Goal: Task Accomplishment & Management: Complete application form

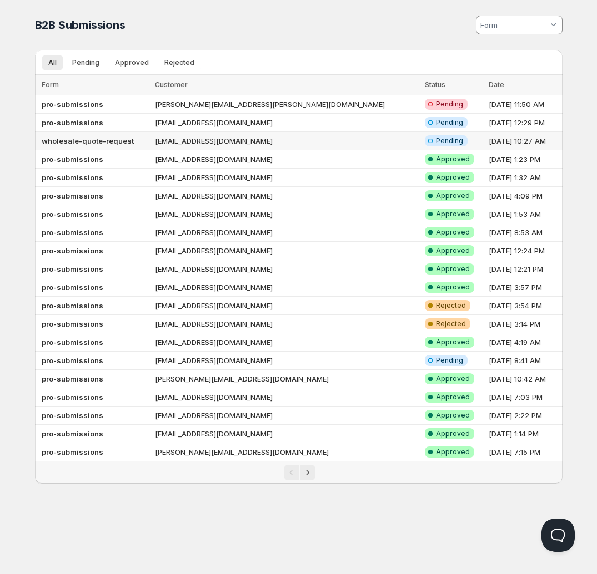
click at [304, 142] on td "[EMAIL_ADDRESS][DOMAIN_NAME]" at bounding box center [287, 141] width 270 height 18
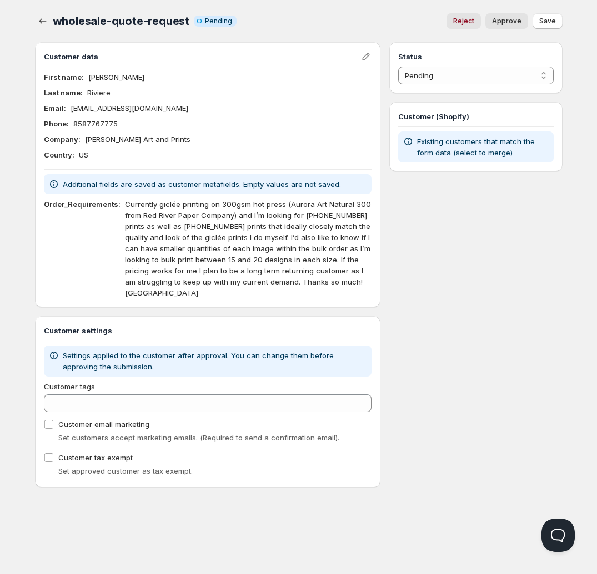
drag, startPoint x: 82, startPoint y: 142, endPoint x: 181, endPoint y: 143, distance: 99.9
click at [181, 143] on div "Company : Anissa Riviere Art and Prints" at bounding box center [208, 139] width 328 height 11
copy p "[PERSON_NAME] Art and Prints"
drag, startPoint x: 180, startPoint y: 226, endPoint x: 214, endPoint y: 226, distance: 33.3
click at [214, 226] on p "Currently giclée printing on 300gsm hot press (Aurora Art Natural 300 from Red …" at bounding box center [248, 249] width 247 height 100
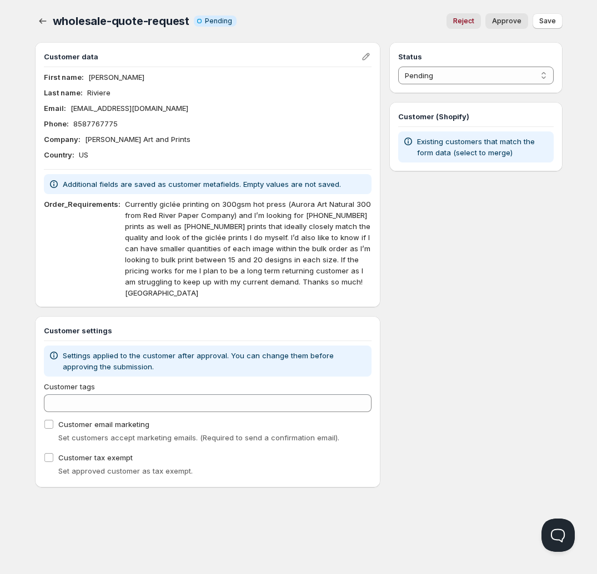
click at [280, 249] on p "Currently giclée printing on 300gsm hot press (Aurora Art Natural 300 from Red …" at bounding box center [248, 249] width 247 height 100
drag, startPoint x: 299, startPoint y: 218, endPoint x: 331, endPoint y: 215, distance: 32.3
click at [331, 215] on p "Currently giclée printing on 300gsm hot press (Aurora Art Natural 300 from Red …" at bounding box center [248, 249] width 247 height 100
click at [352, 220] on p "Currently giclée printing on 300gsm hot press (Aurora Art Natural 300 from Red …" at bounding box center [248, 249] width 247 height 100
drag, startPoint x: 157, startPoint y: 109, endPoint x: 65, endPoint y: 112, distance: 91.1
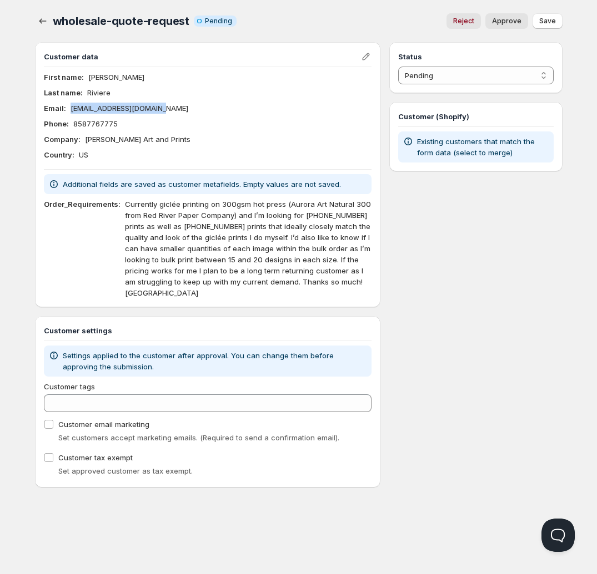
click at [65, 112] on div "Email : anissariviere@gmail.com" at bounding box center [208, 108] width 328 height 11
copy div "[EMAIL_ADDRESS][DOMAIN_NAME]"
click at [515, 21] on span "Approve" at bounding box center [506, 21] width 29 height 9
select select "1"
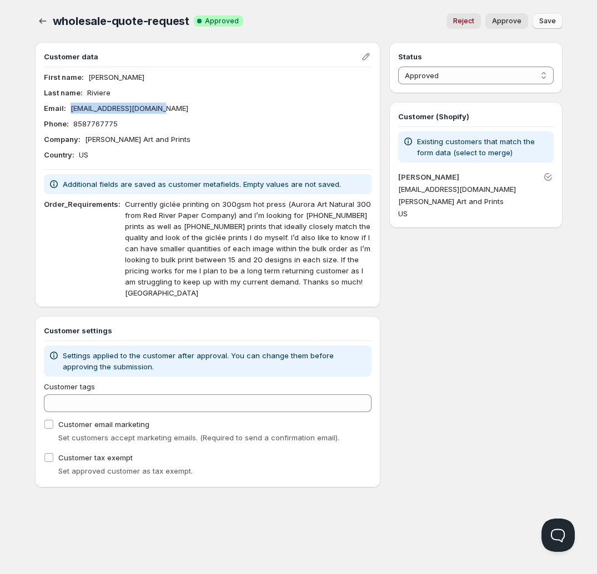
click at [539, 19] on span "Save" at bounding box center [547, 21] width 17 height 9
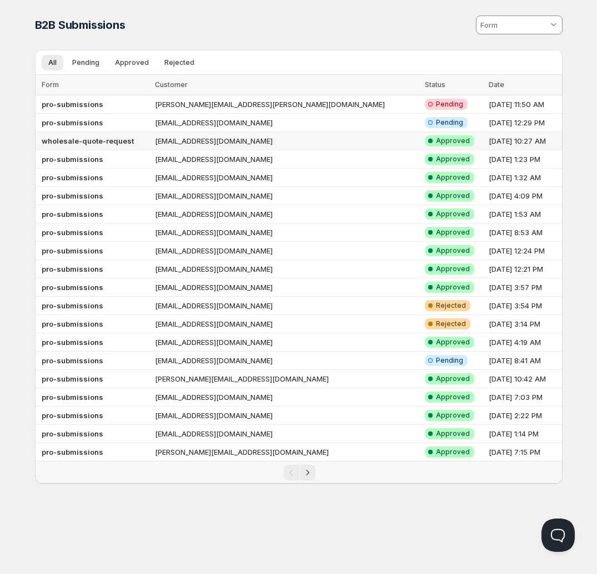
click at [152, 144] on td "wholesale-quote-request" at bounding box center [93, 141] width 117 height 18
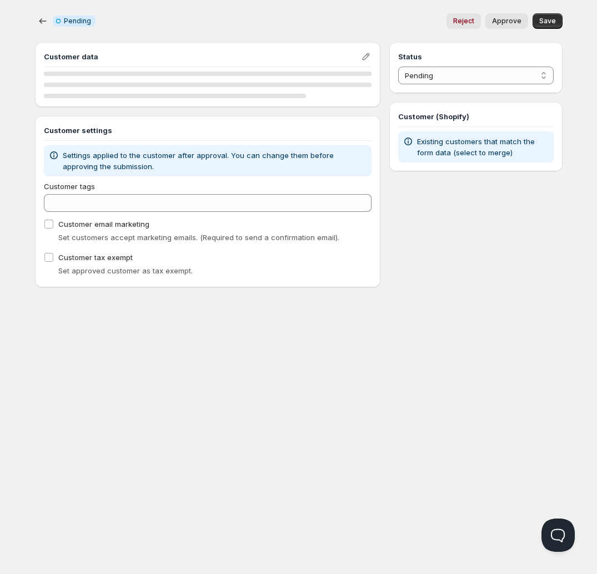
select select "1"
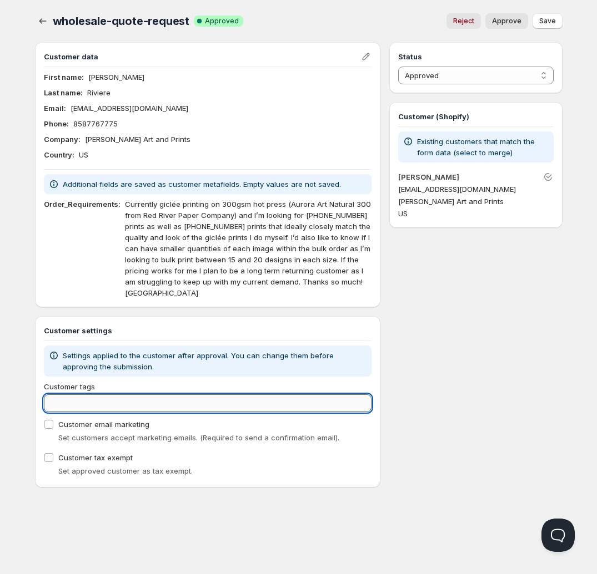
click at [94, 395] on input "Customer tags" at bounding box center [208, 404] width 328 height 18
type input "pro"
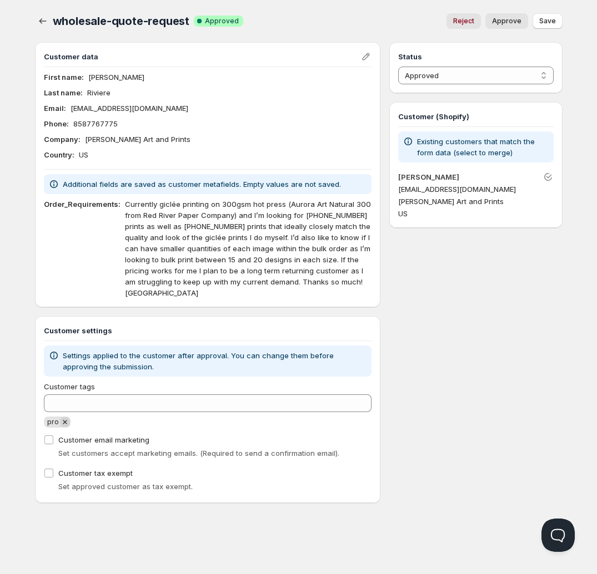
click at [63, 420] on icon "Remove pro" at bounding box center [65, 422] width 4 height 4
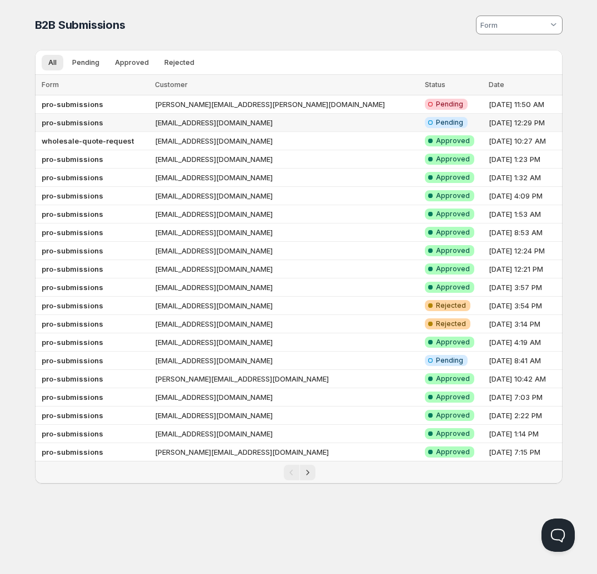
click at [299, 124] on td "[EMAIL_ADDRESS][DOMAIN_NAME]" at bounding box center [287, 123] width 270 height 18
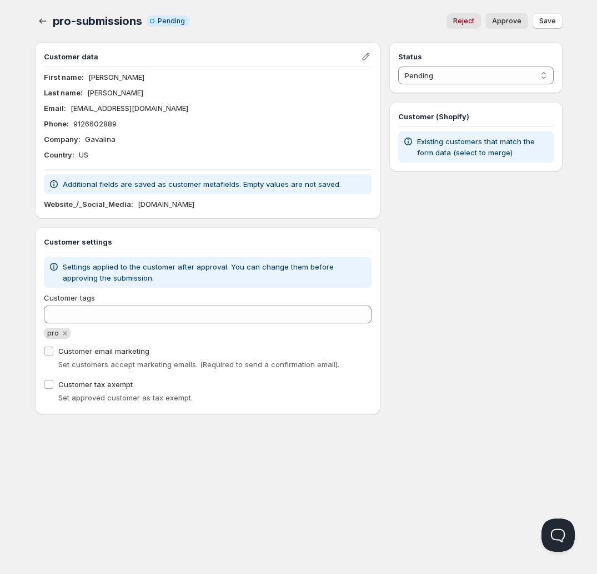
drag, startPoint x: 216, startPoint y: 204, endPoint x: 132, endPoint y: 204, distance: 83.8
click at [132, 204] on div "Website_/_Social_Media : [DOMAIN_NAME]" at bounding box center [208, 204] width 328 height 11
copy p "[DOMAIN_NAME]"
click at [518, 23] on span "Approve" at bounding box center [506, 21] width 29 height 9
select select "1"
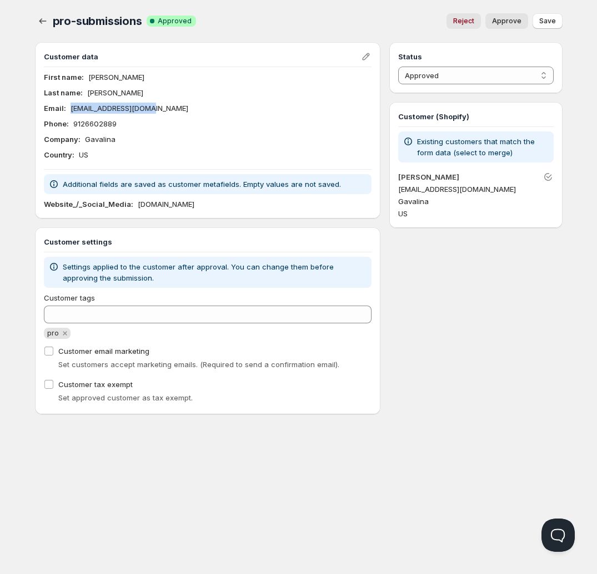
drag, startPoint x: 165, startPoint y: 108, endPoint x: 69, endPoint y: 110, distance: 95.5
click at [69, 110] on div "Email : [EMAIL_ADDRESS][DOMAIN_NAME]" at bounding box center [208, 108] width 328 height 11
copy p "[EMAIL_ADDRESS][DOMAIN_NAME]"
